Goal: Find specific page/section: Find specific page/section

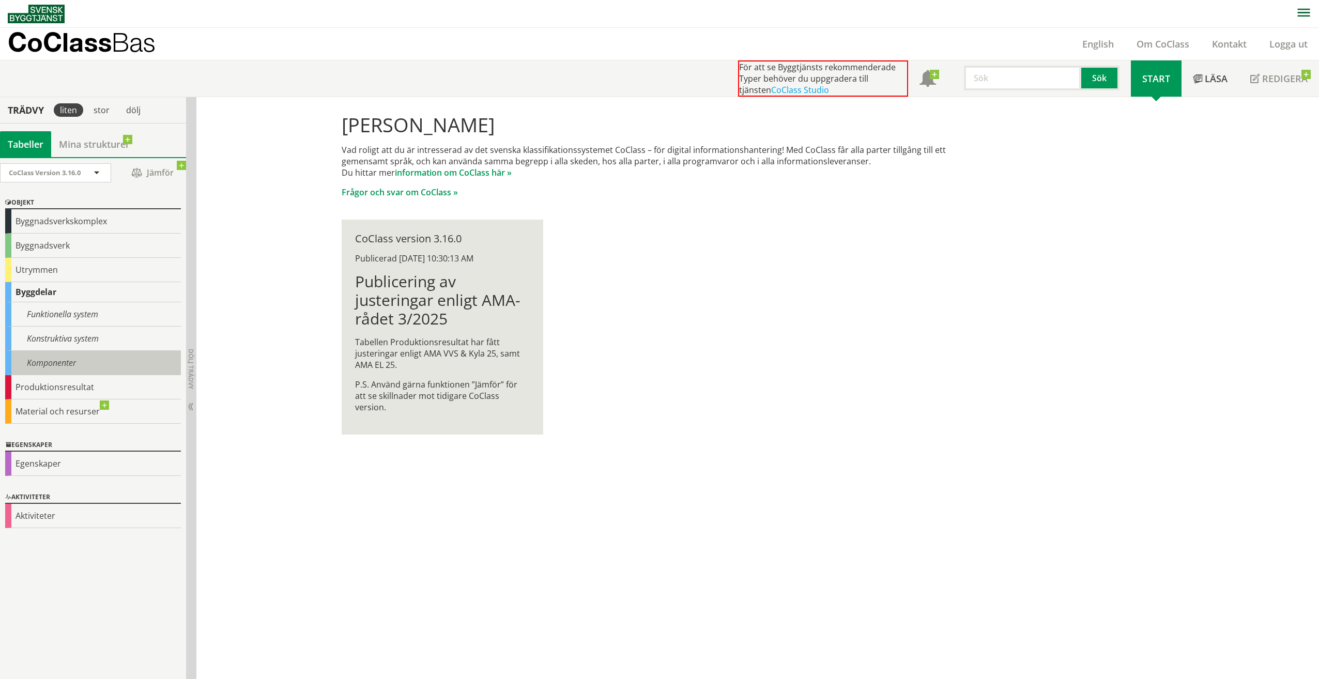
click at [87, 351] on div "Komponenter" at bounding box center [93, 363] width 176 height 24
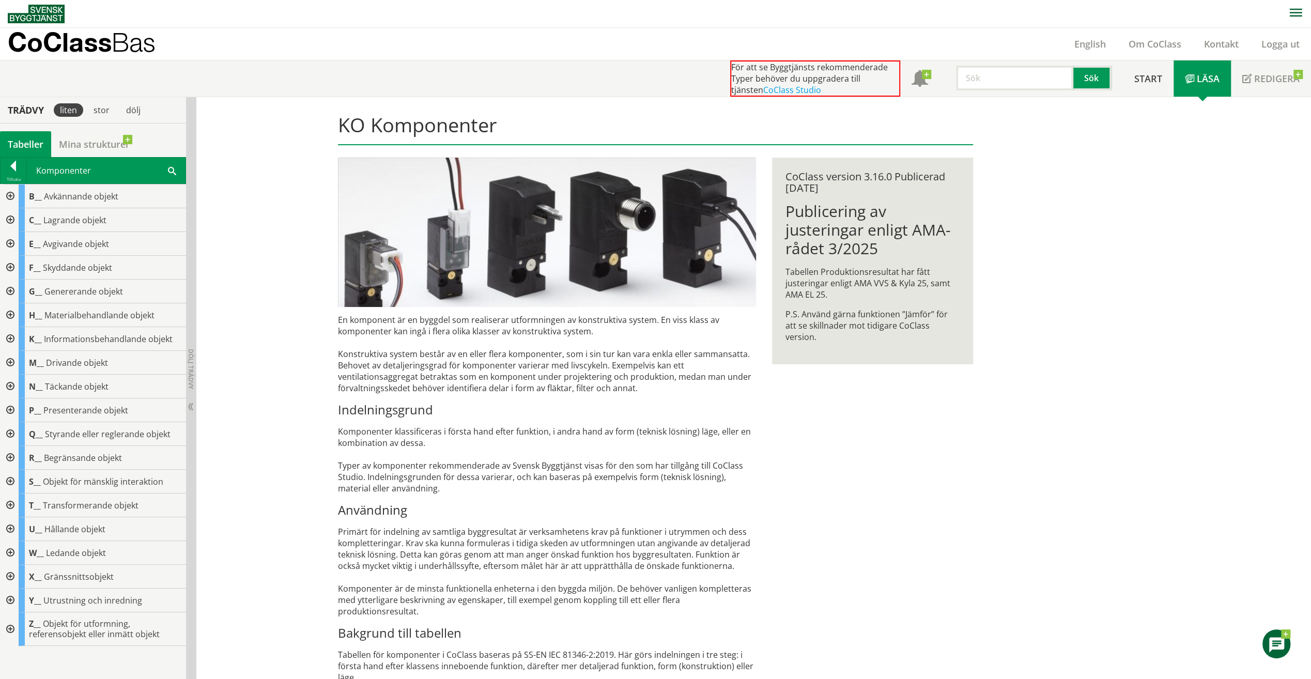
click at [7, 454] on div at bounding box center [9, 458] width 19 height 24
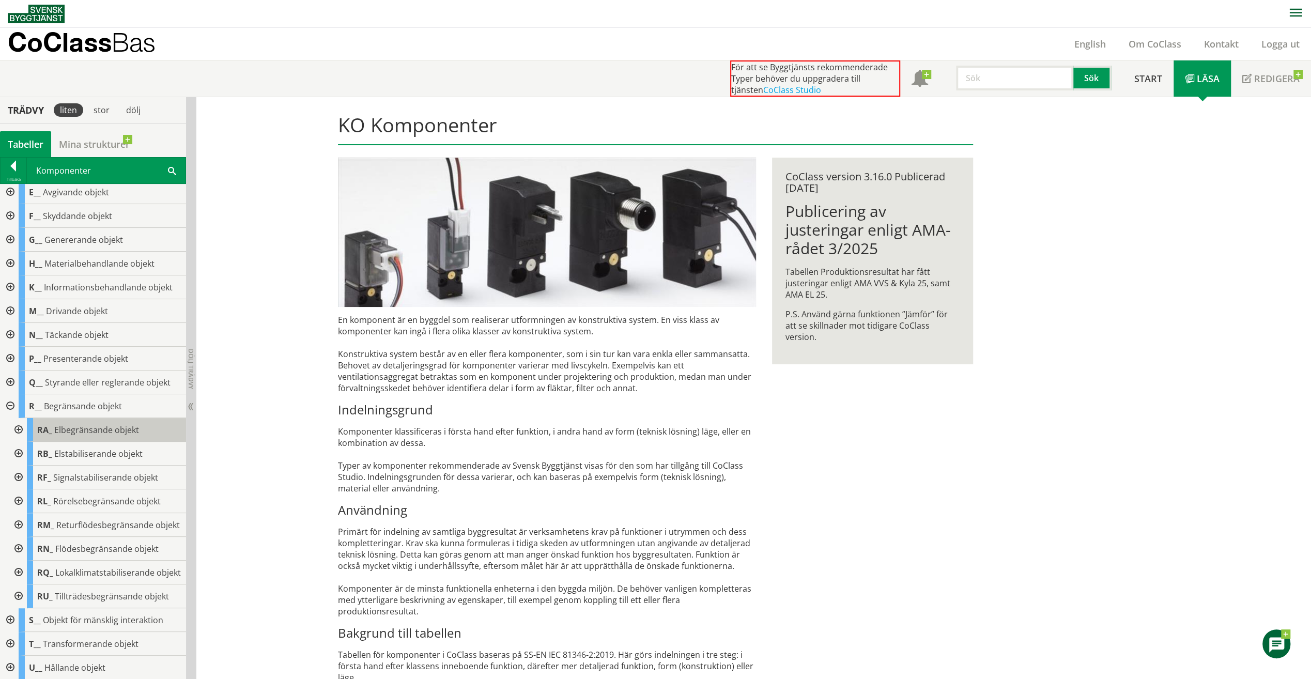
scroll to position [103, 0]
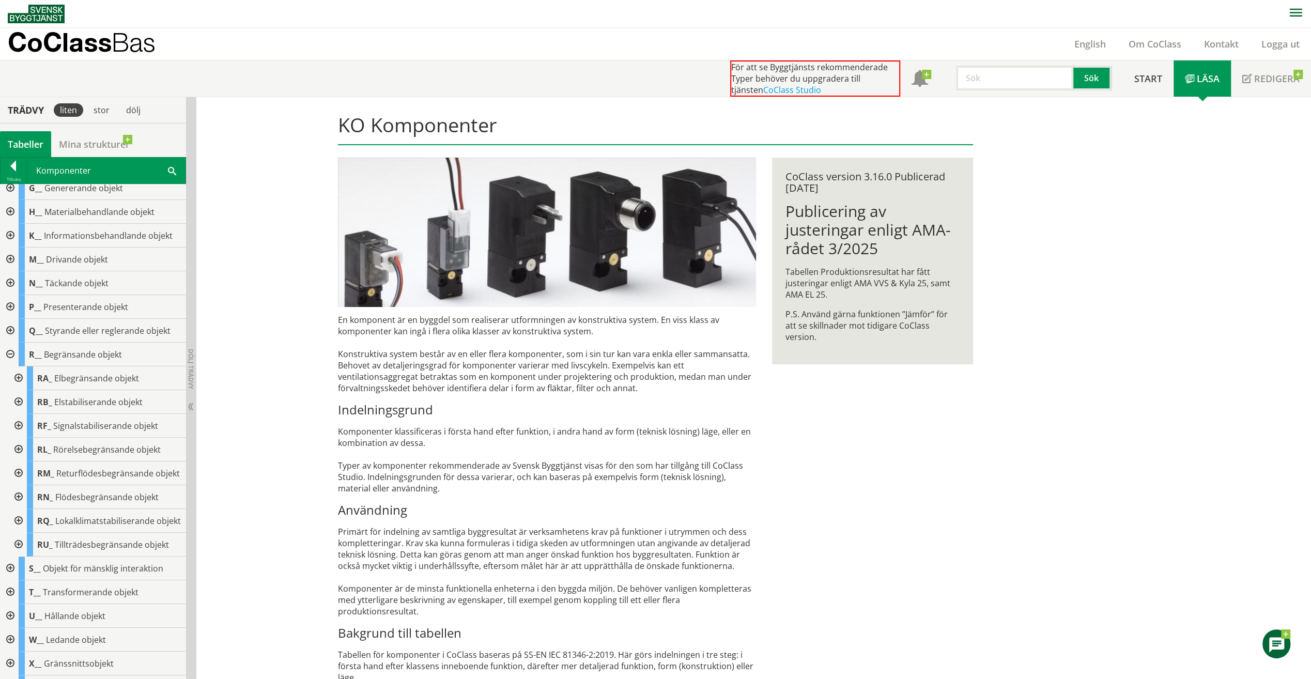
click at [21, 504] on div at bounding box center [17, 497] width 19 height 24
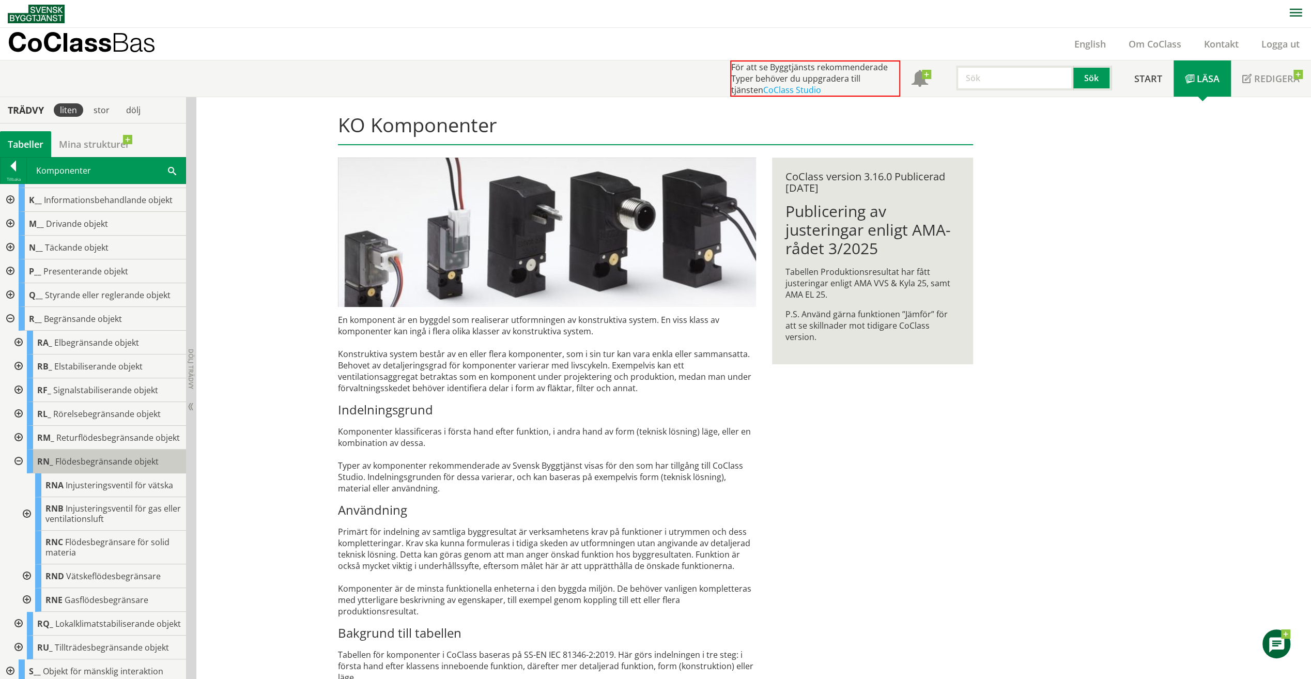
scroll to position [155, 0]
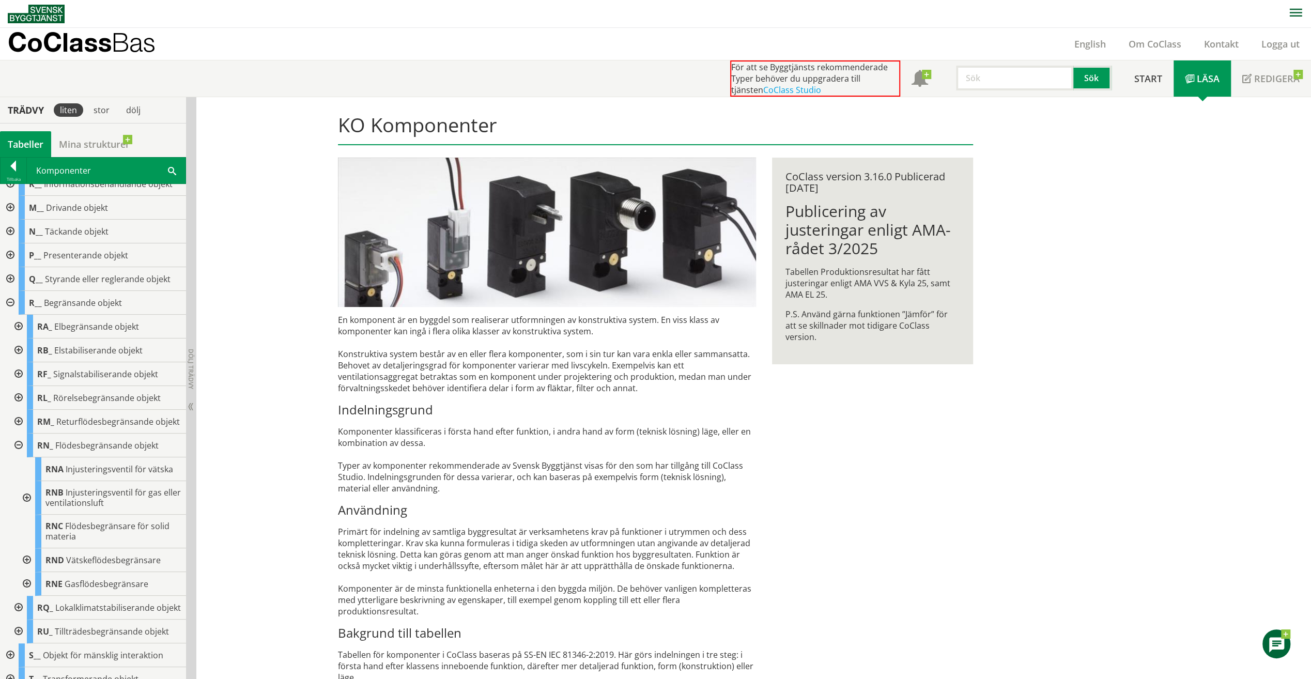
click at [9, 273] on div at bounding box center [9, 279] width 19 height 24
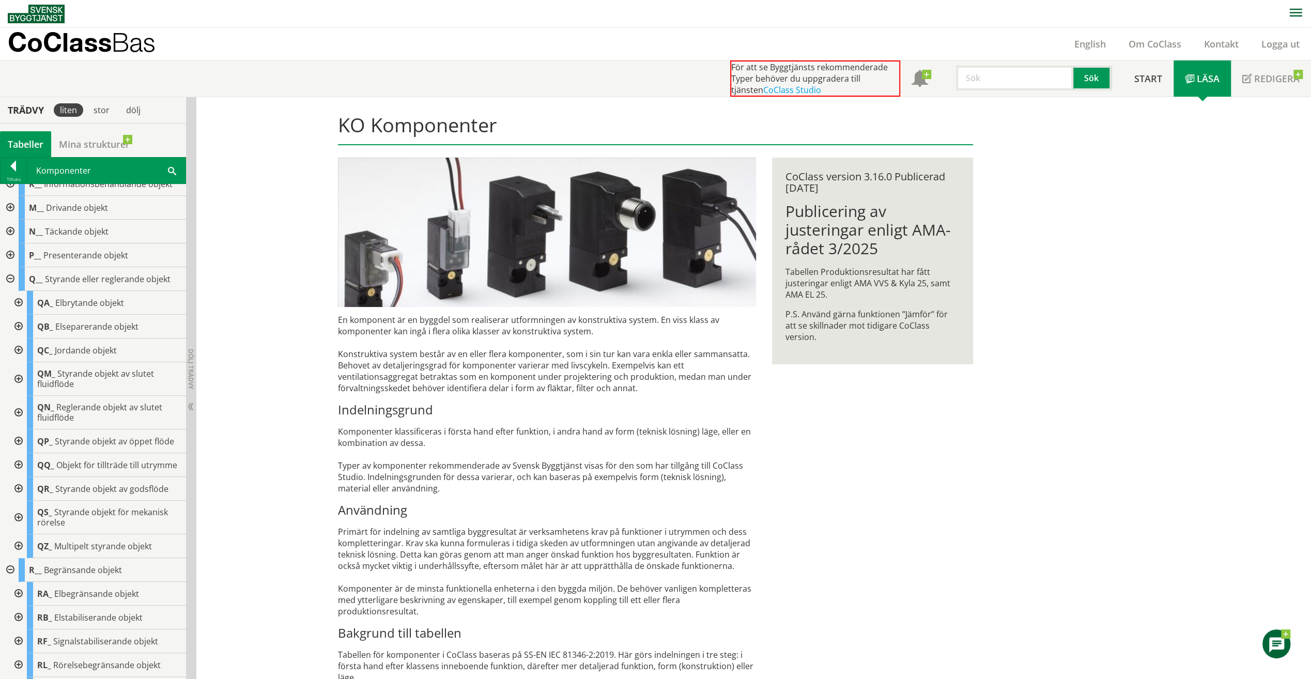
click at [22, 408] on div at bounding box center [17, 413] width 19 height 34
click at [24, 438] on div at bounding box center [26, 442] width 19 height 24
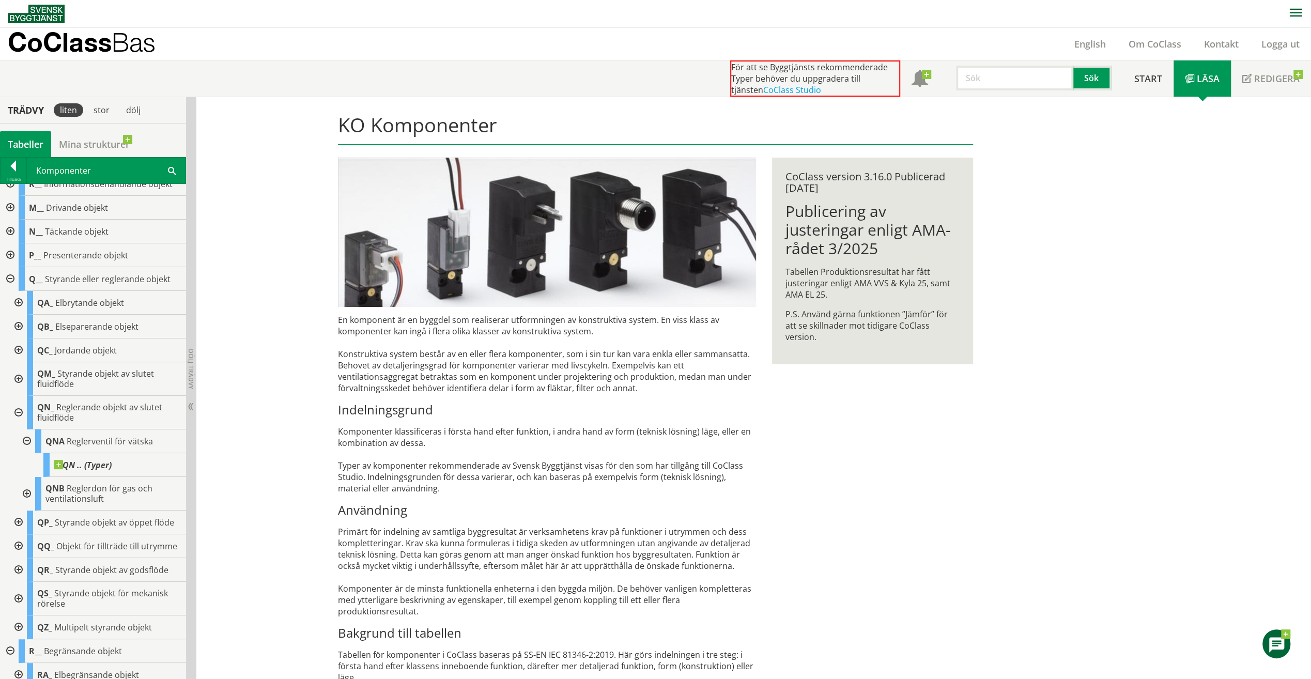
click at [24, 437] on div at bounding box center [26, 442] width 19 height 24
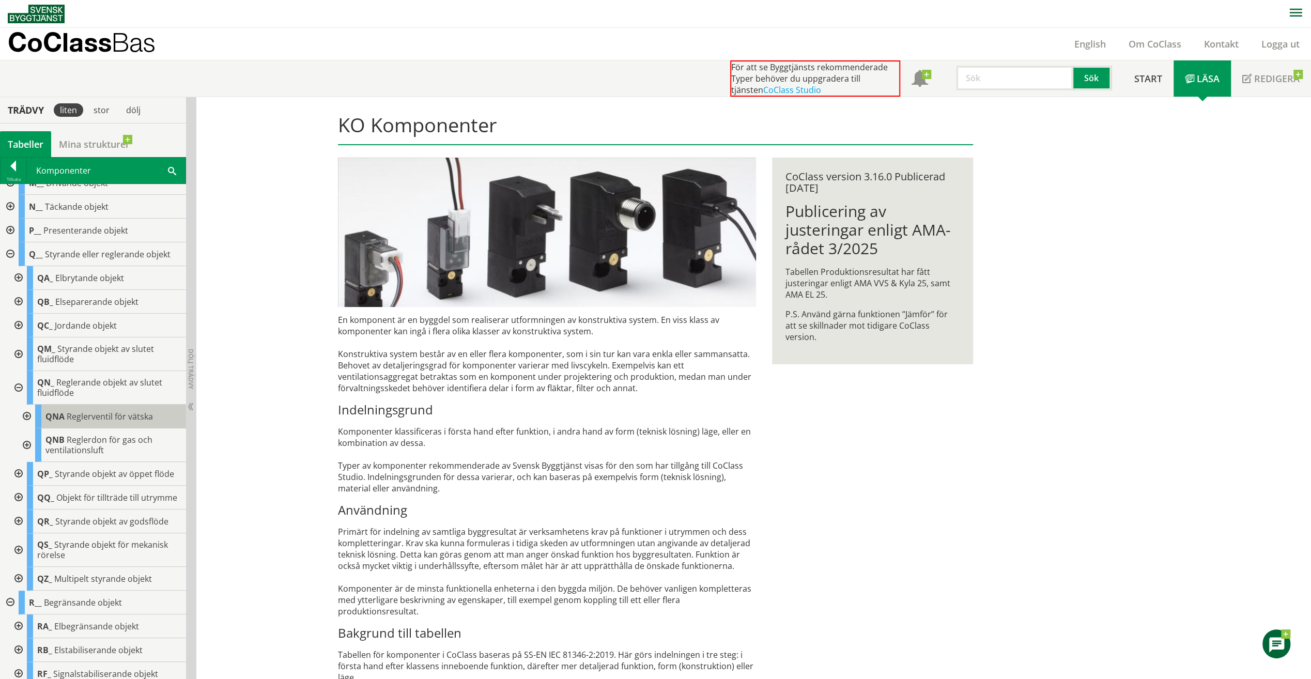
scroll to position [130, 0]
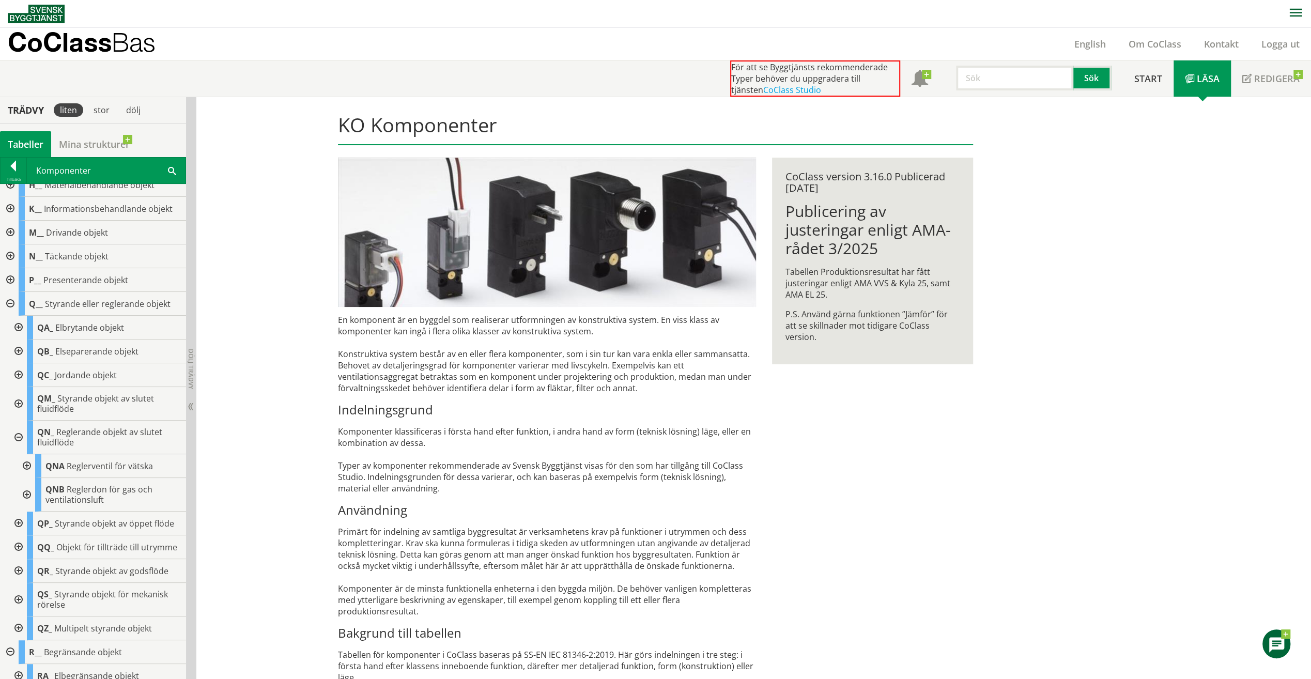
click at [18, 400] on div at bounding box center [17, 404] width 19 height 34
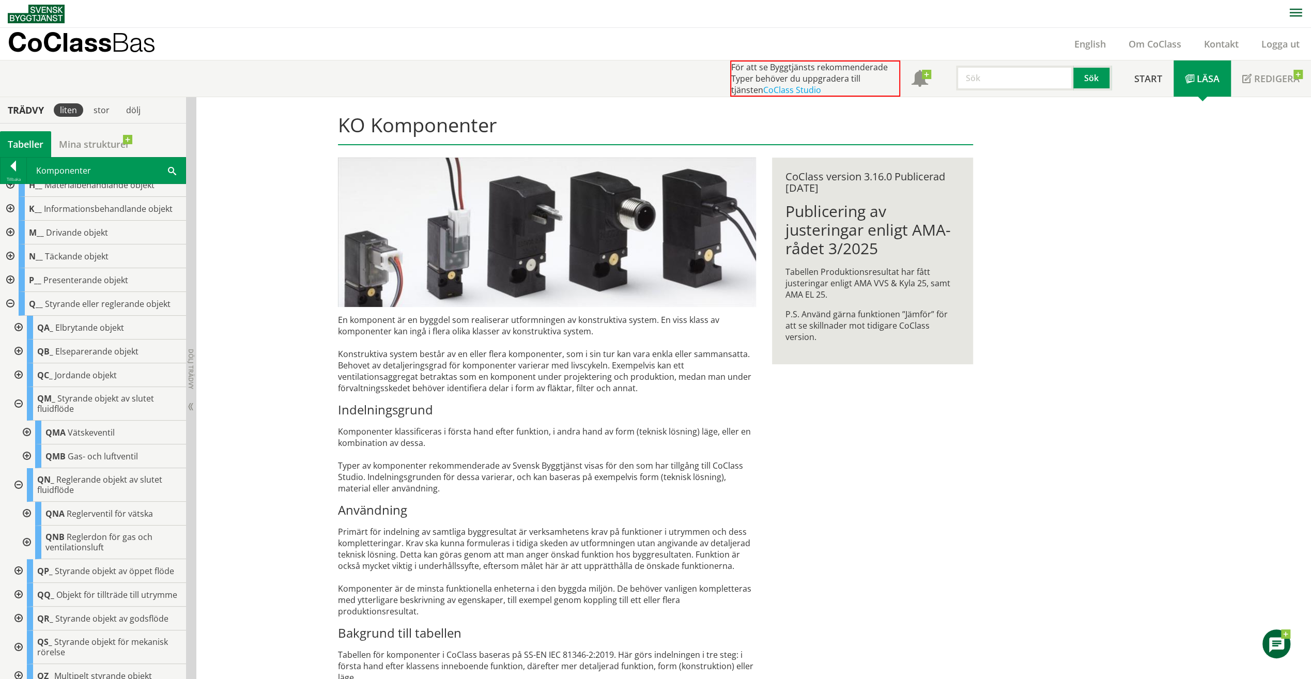
click at [23, 431] on div at bounding box center [26, 433] width 19 height 24
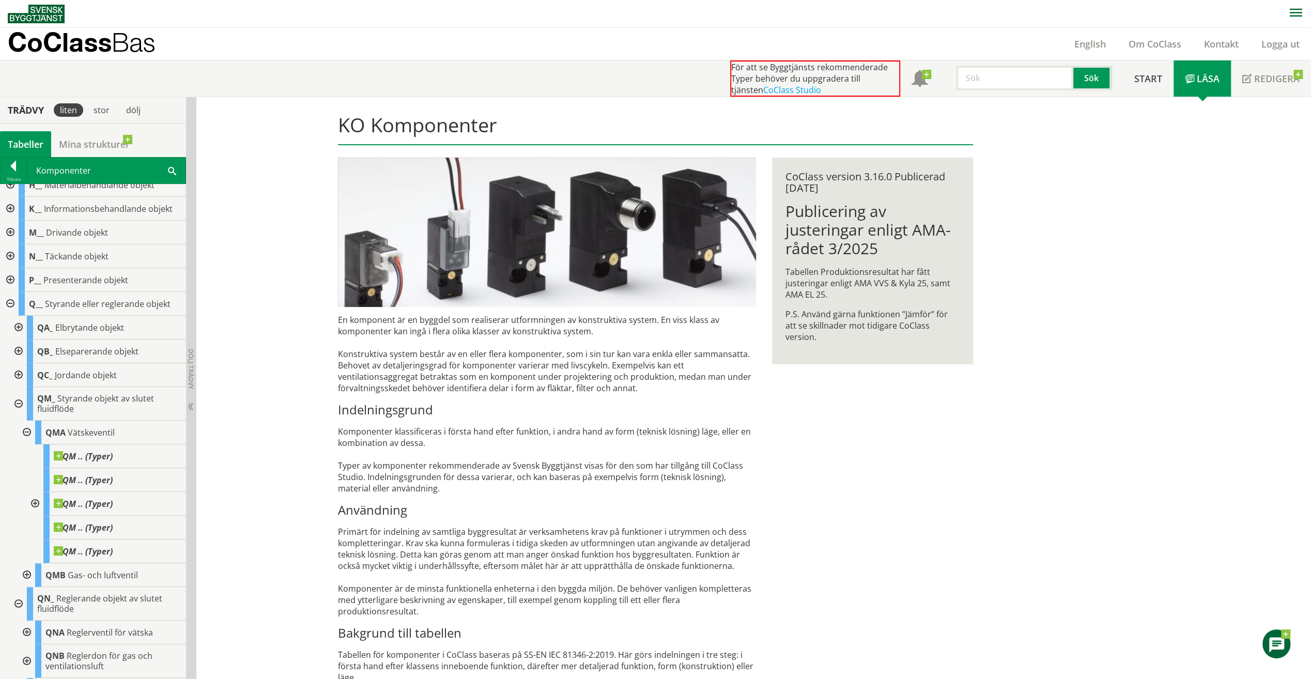
click at [26, 430] on div at bounding box center [26, 433] width 19 height 24
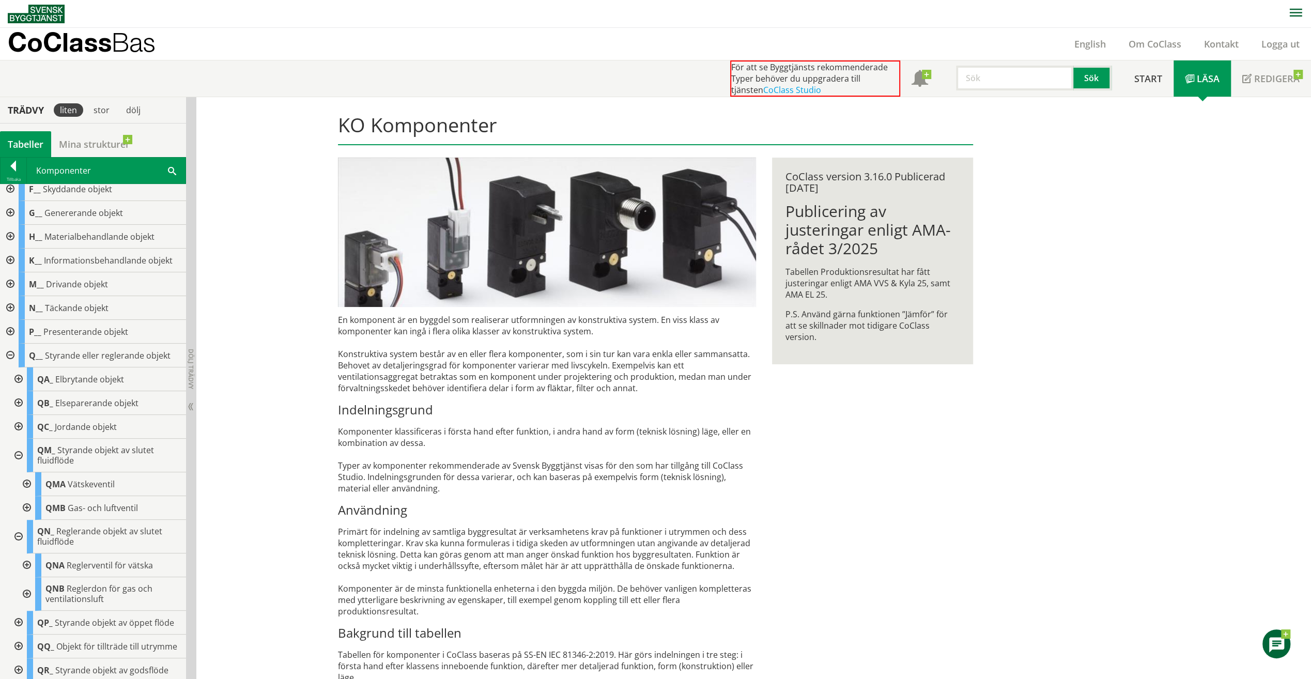
scroll to position [0, 0]
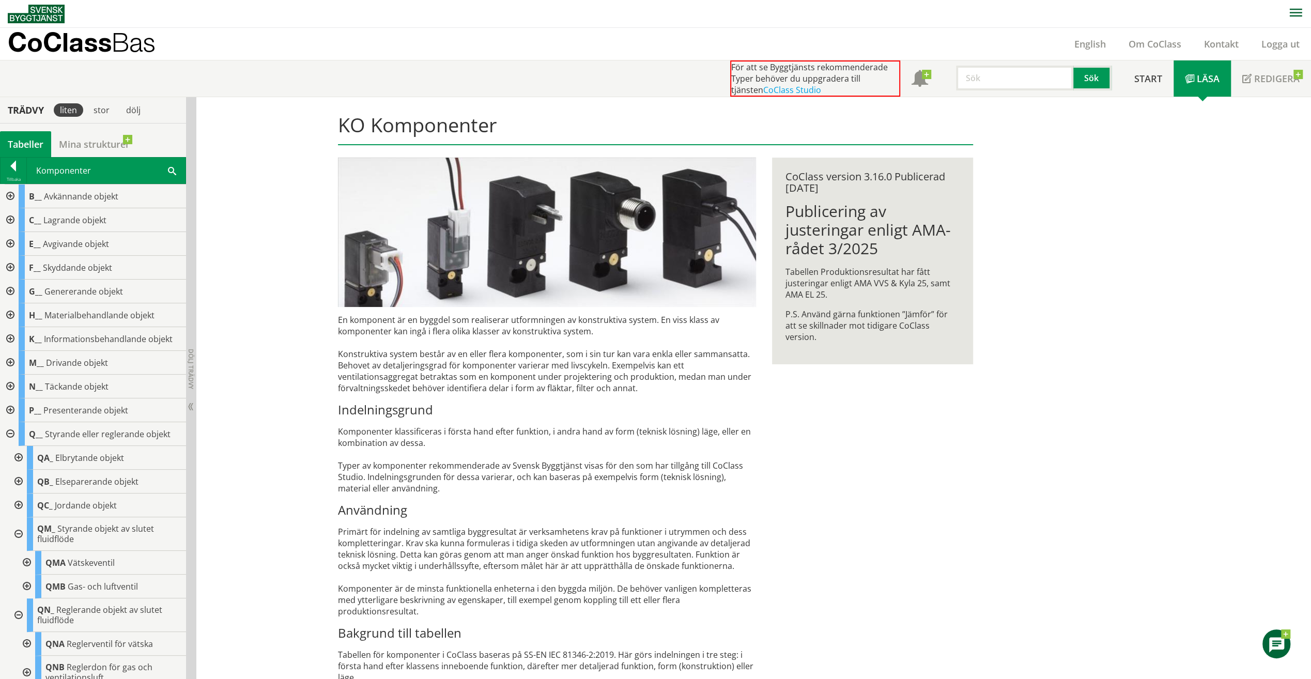
click at [172, 166] on span at bounding box center [172, 170] width 8 height 11
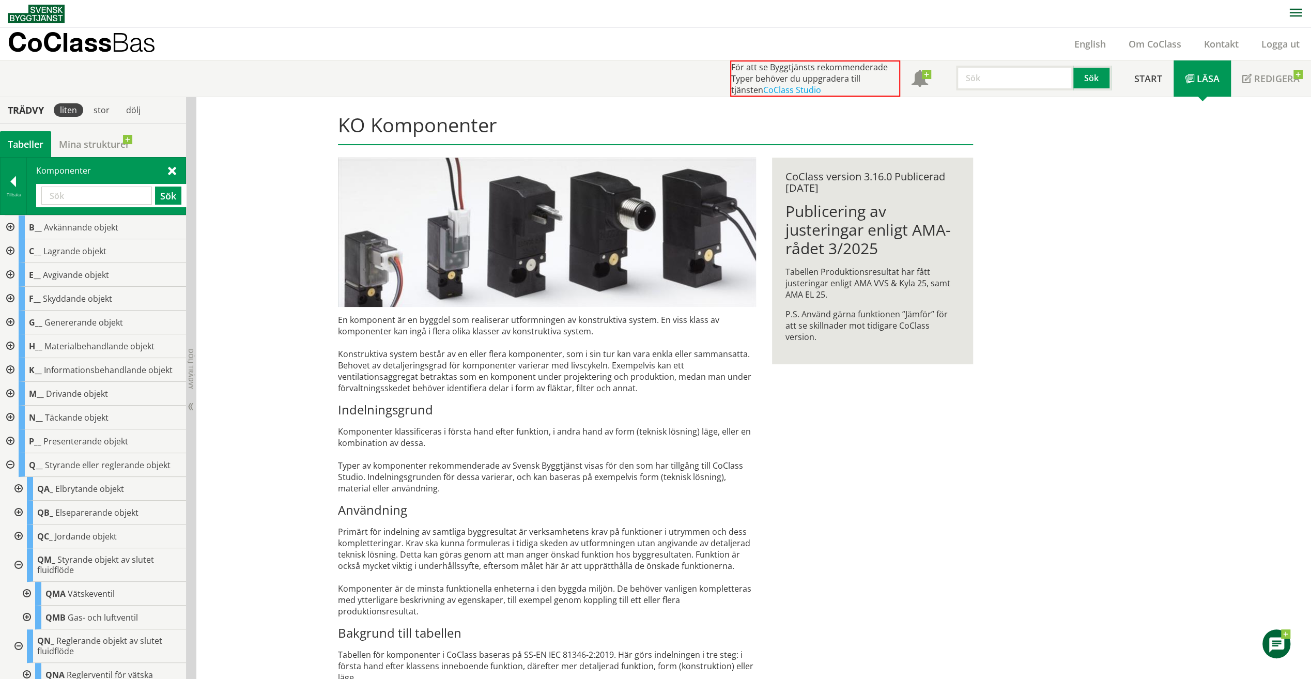
click at [104, 189] on input "text" at bounding box center [96, 196] width 111 height 18
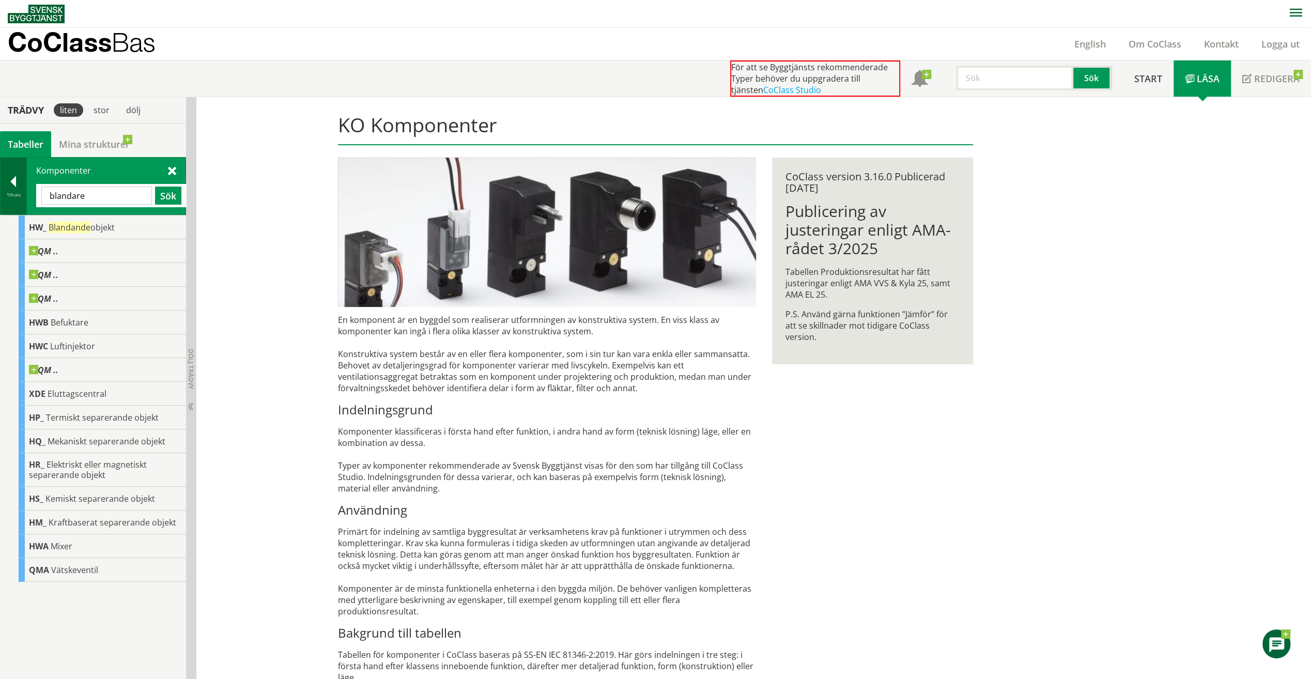
drag, startPoint x: 51, startPoint y: 196, endPoint x: 12, endPoint y: 192, distance: 38.9
click at [12, 192] on div "Tillbaka Komponenter blandare Sök" at bounding box center [93, 186] width 186 height 58
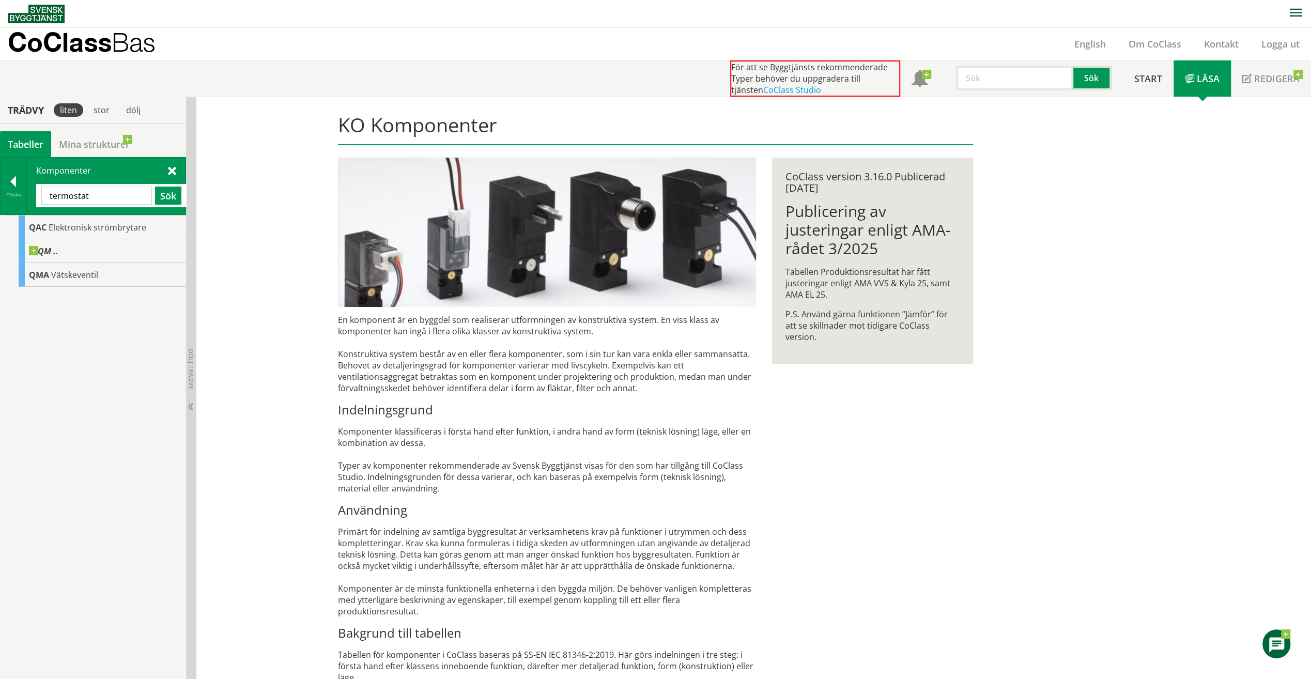
drag, startPoint x: 95, startPoint y: 196, endPoint x: 29, endPoint y: 194, distance: 66.2
click at [29, 194] on div "Komponenter termostat Sök" at bounding box center [106, 186] width 159 height 57
type input "t"
type input "blandare"
